Goal: Task Accomplishment & Management: Use online tool/utility

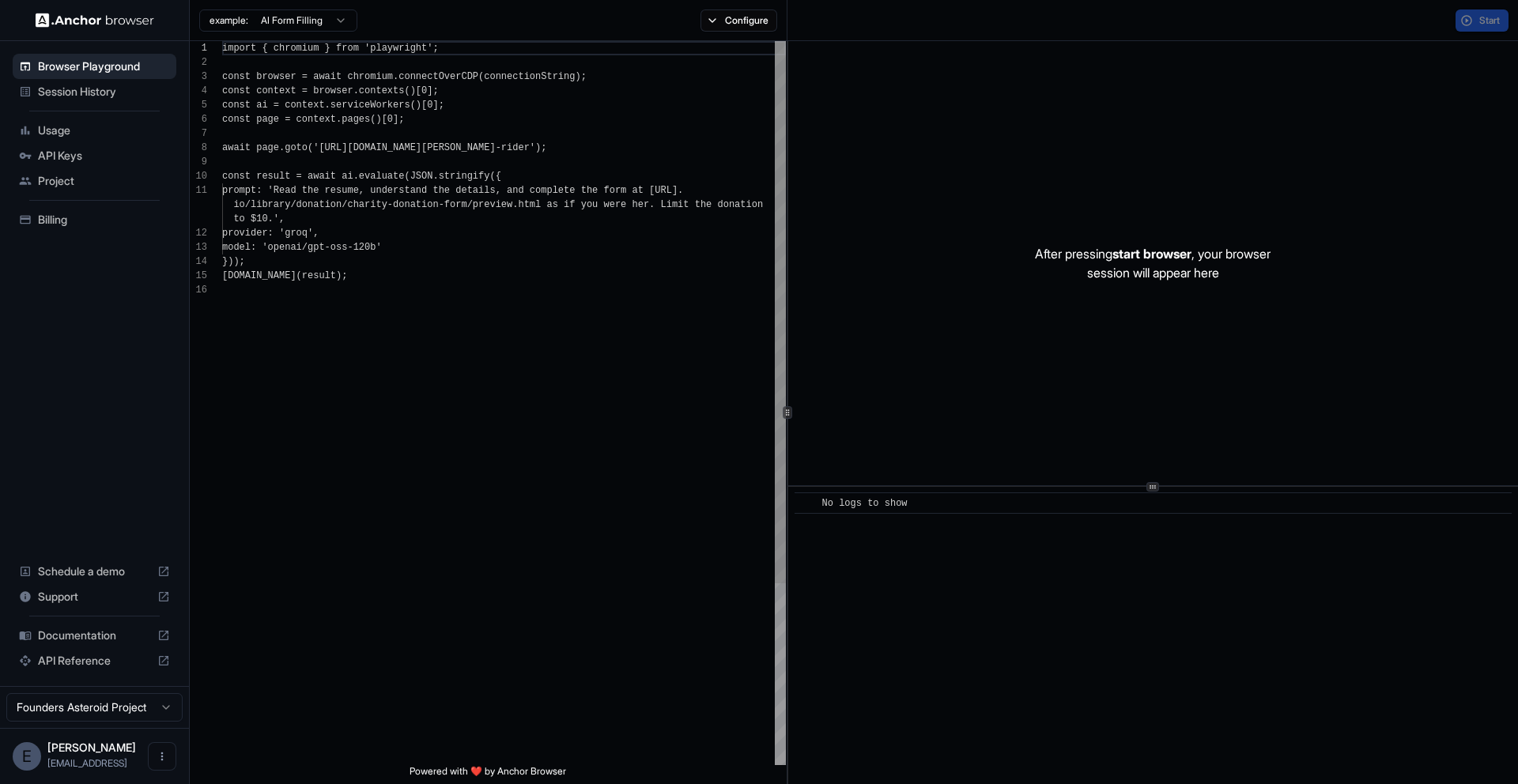
scroll to position [142, 0]
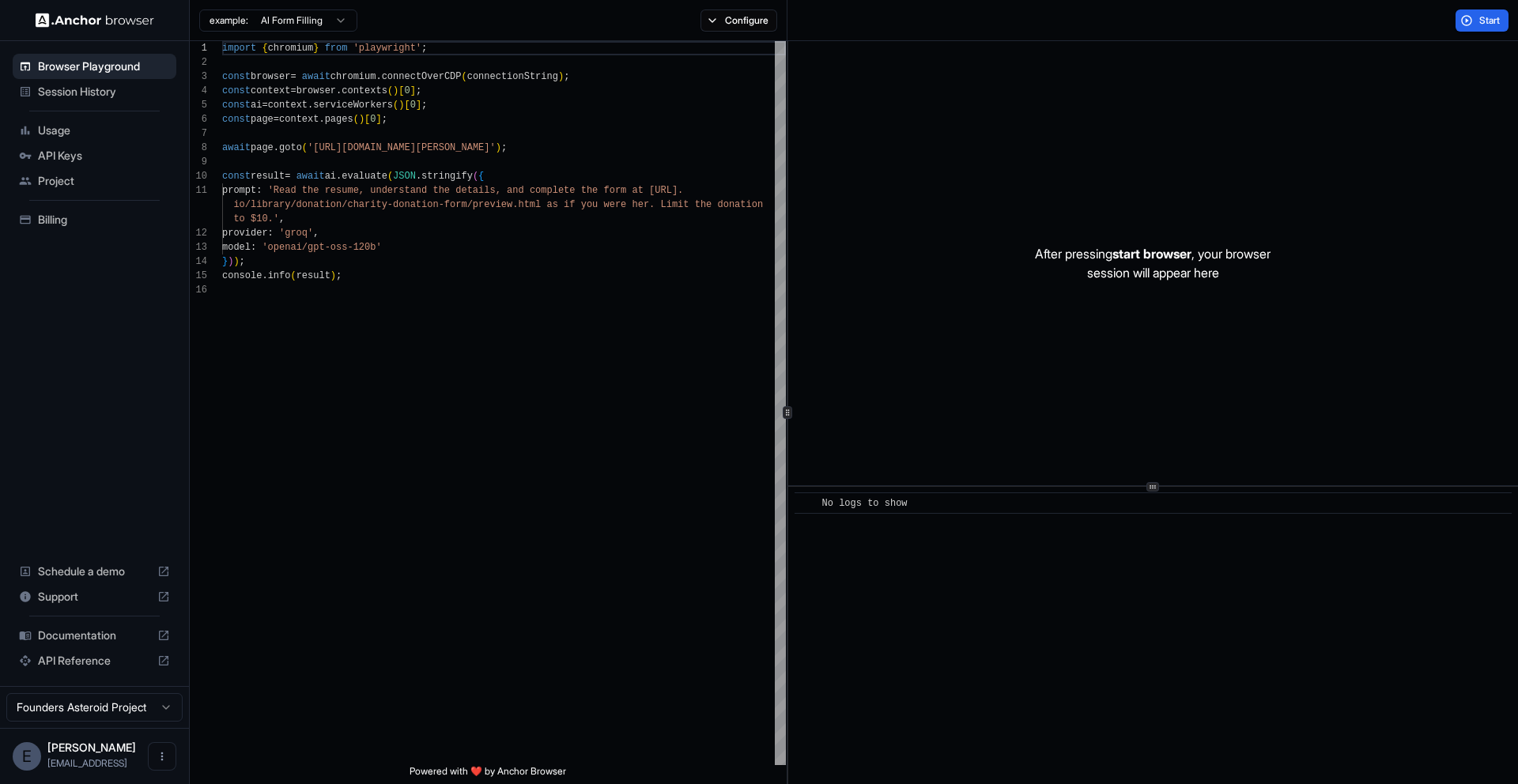
click at [71, 95] on span "Session History" at bounding box center [103, 92] width 132 height 16
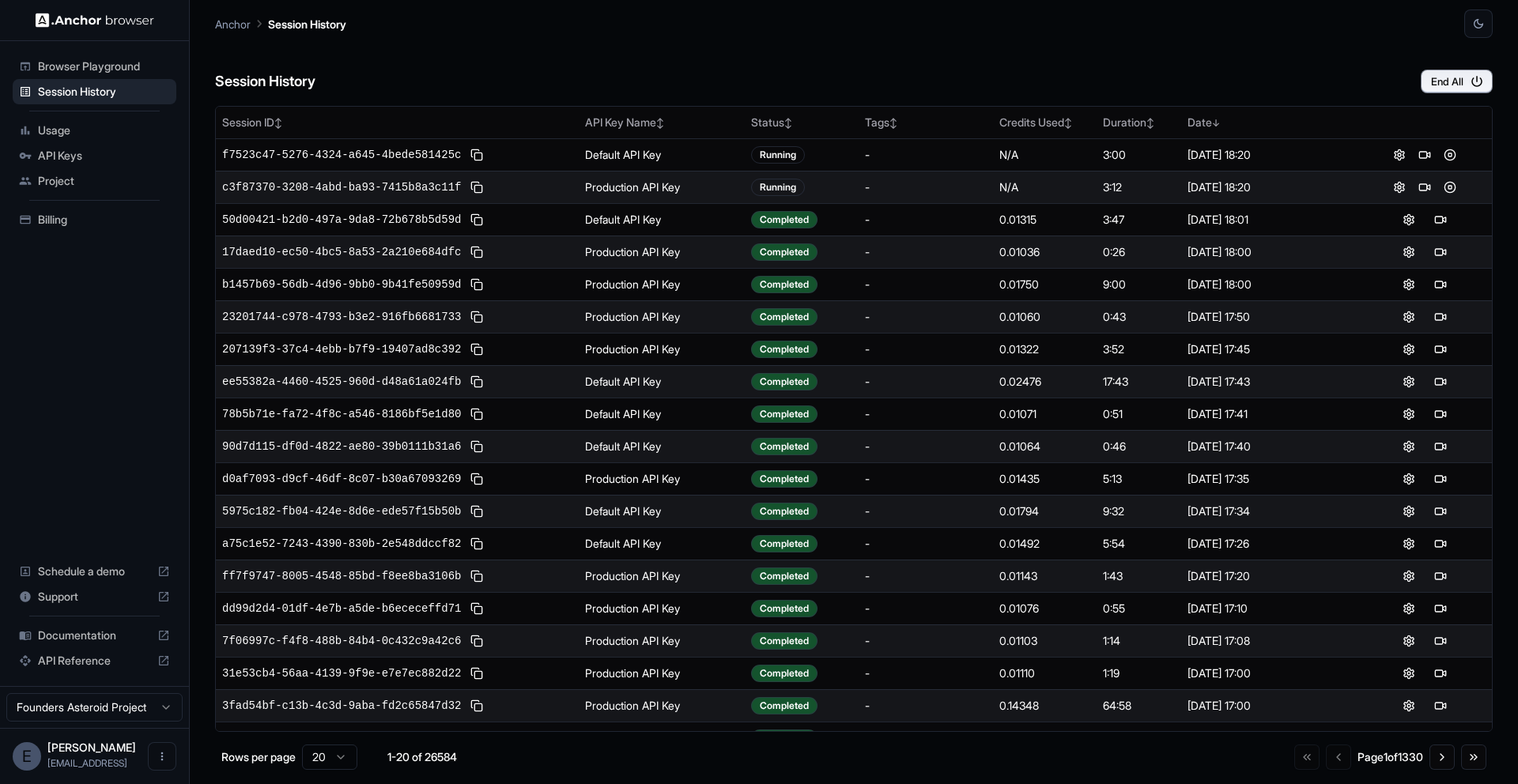
click at [811, 93] on div "Session History End All" at bounding box center [854, 65] width 1278 height 55
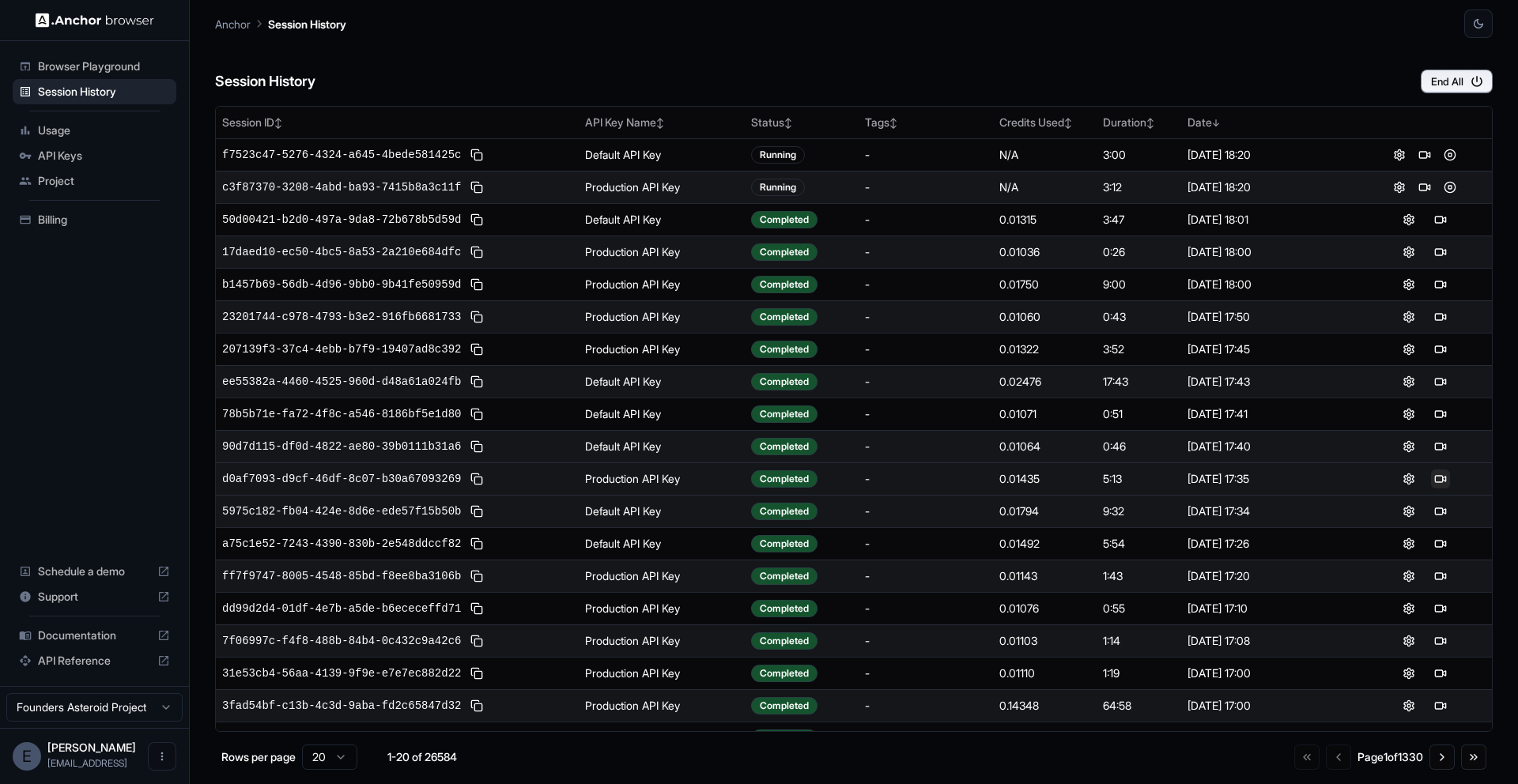
click at [1437, 478] on button at bounding box center [1441, 479] width 19 height 19
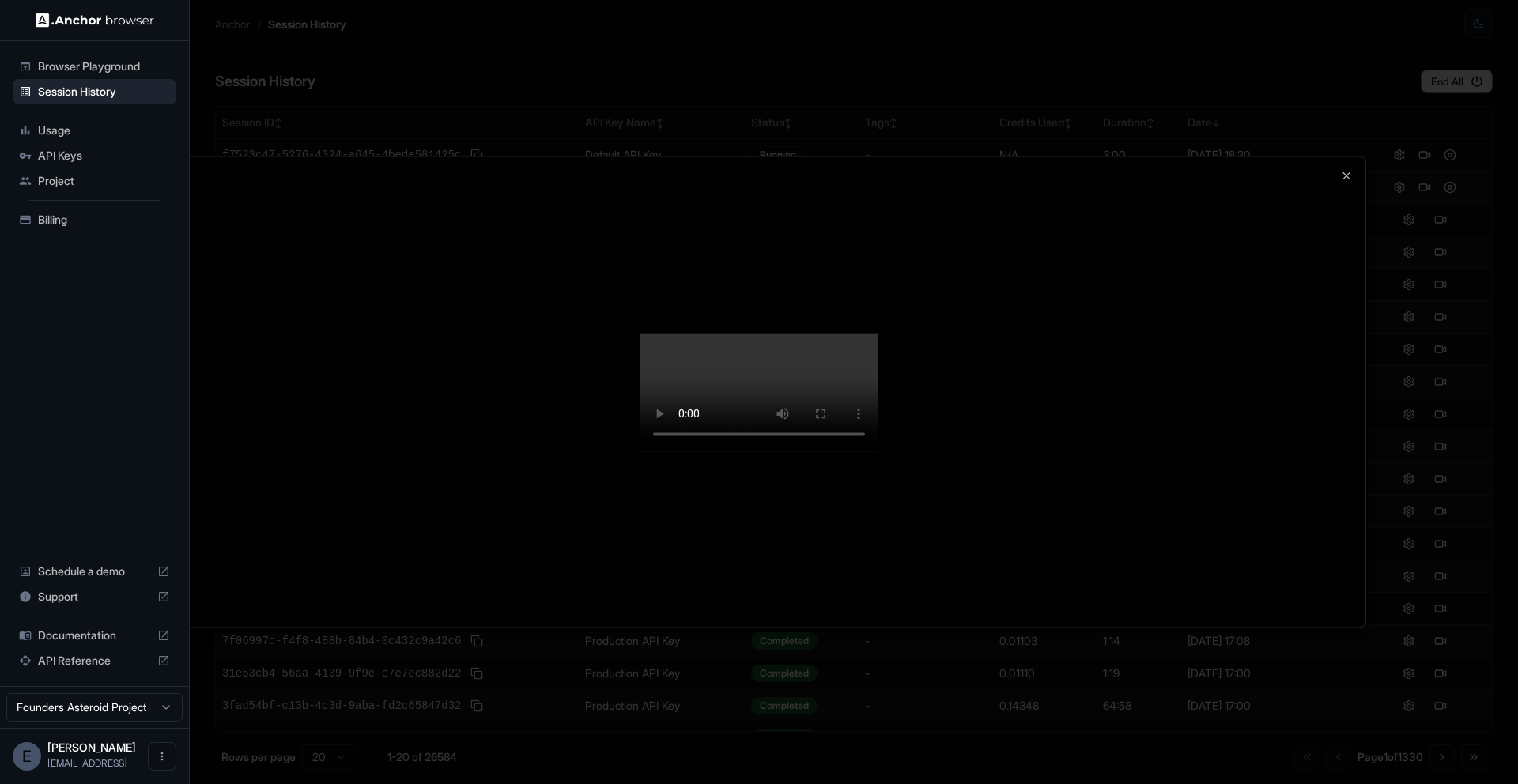
click at [1142, 323] on div at bounding box center [759, 392] width 1213 height 470
